Goal: Transaction & Acquisition: Purchase product/service

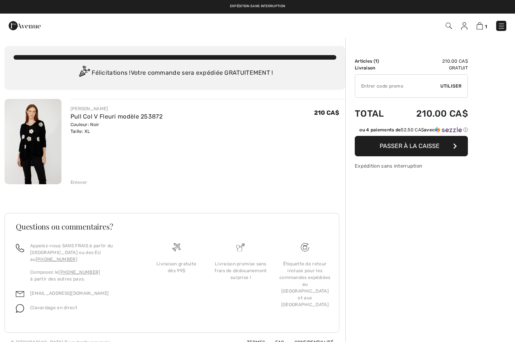
click at [43, 152] on img at bounding box center [33, 141] width 57 height 85
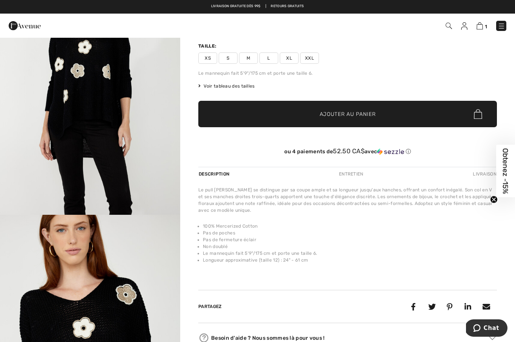
scroll to position [92, 0]
click at [119, 160] on img "1 / 4" at bounding box center [90, 80] width 180 height 270
